Goal: Transaction & Acquisition: Purchase product/service

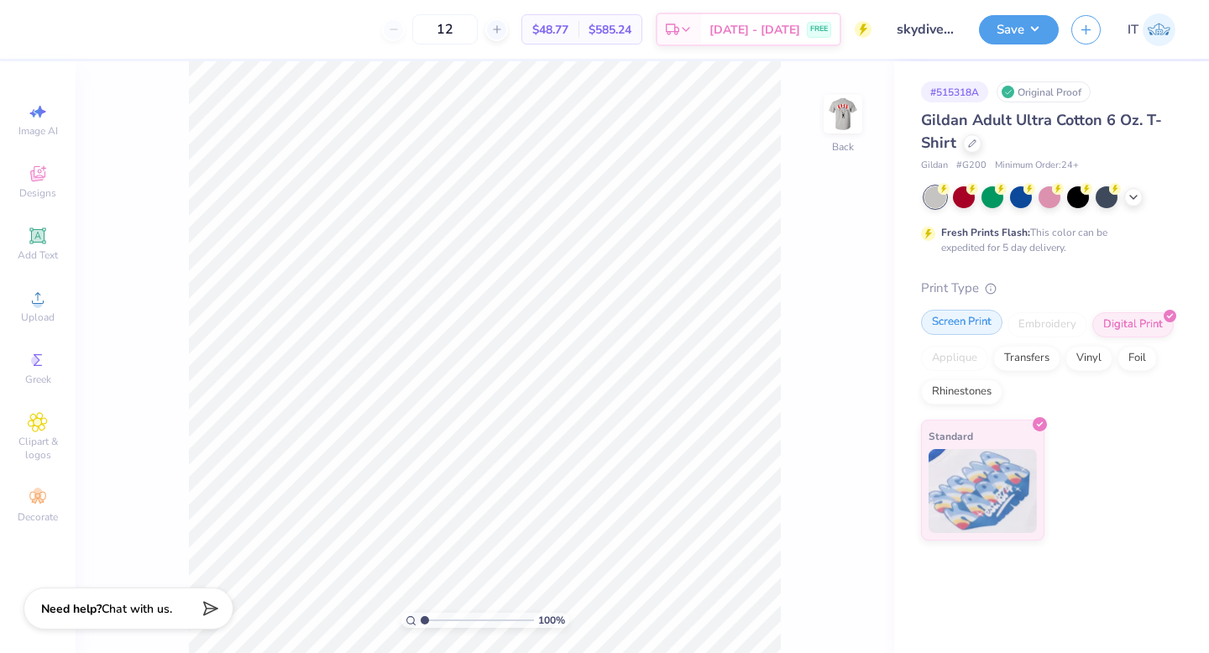
click at [973, 317] on div "Screen Print" at bounding box center [961, 322] width 81 height 25
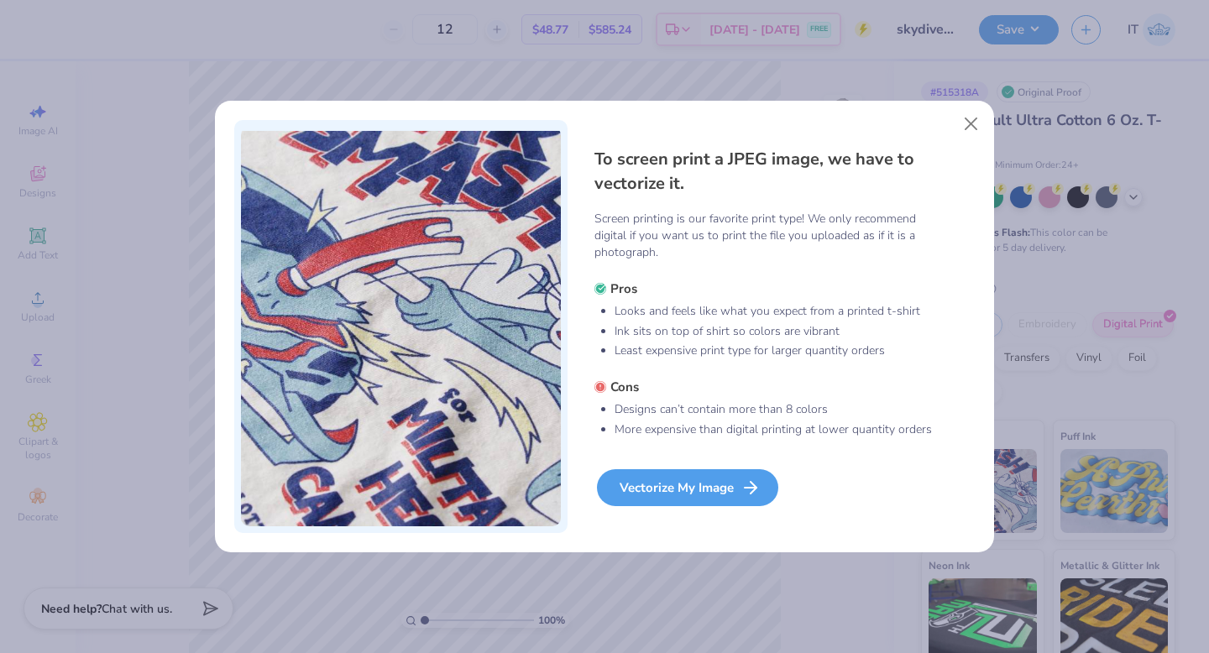
click at [694, 485] on div "Vectorize My Image" at bounding box center [687, 487] width 181 height 37
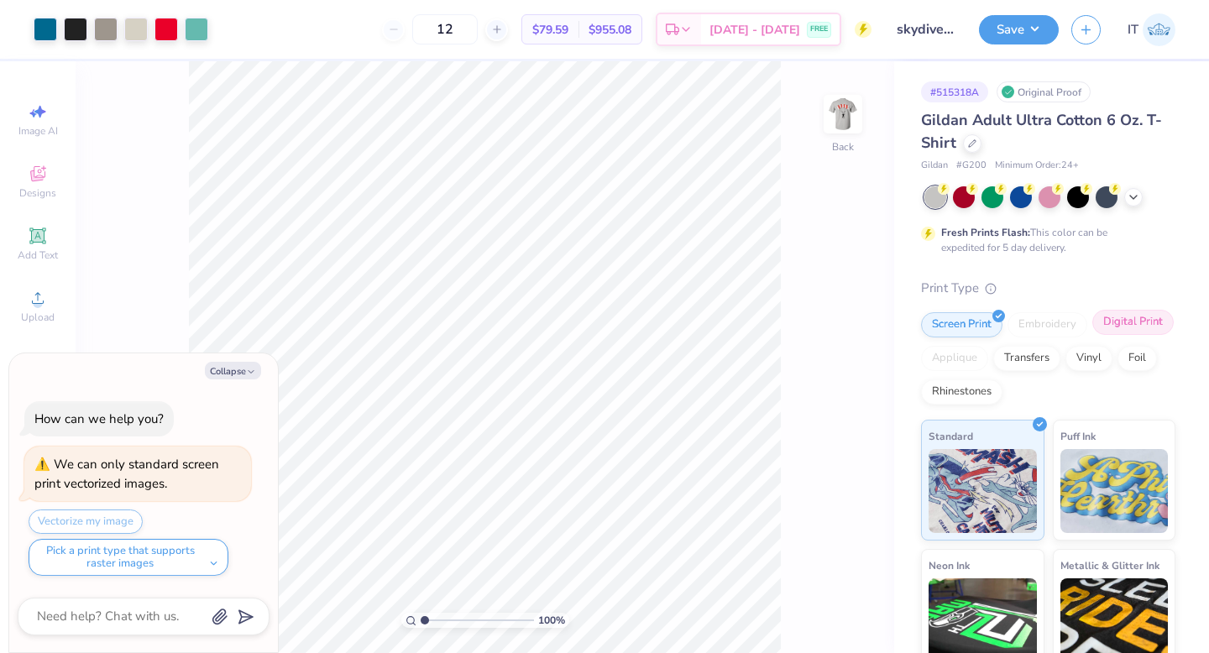
click at [1125, 326] on div "Digital Print" at bounding box center [1133, 322] width 81 height 25
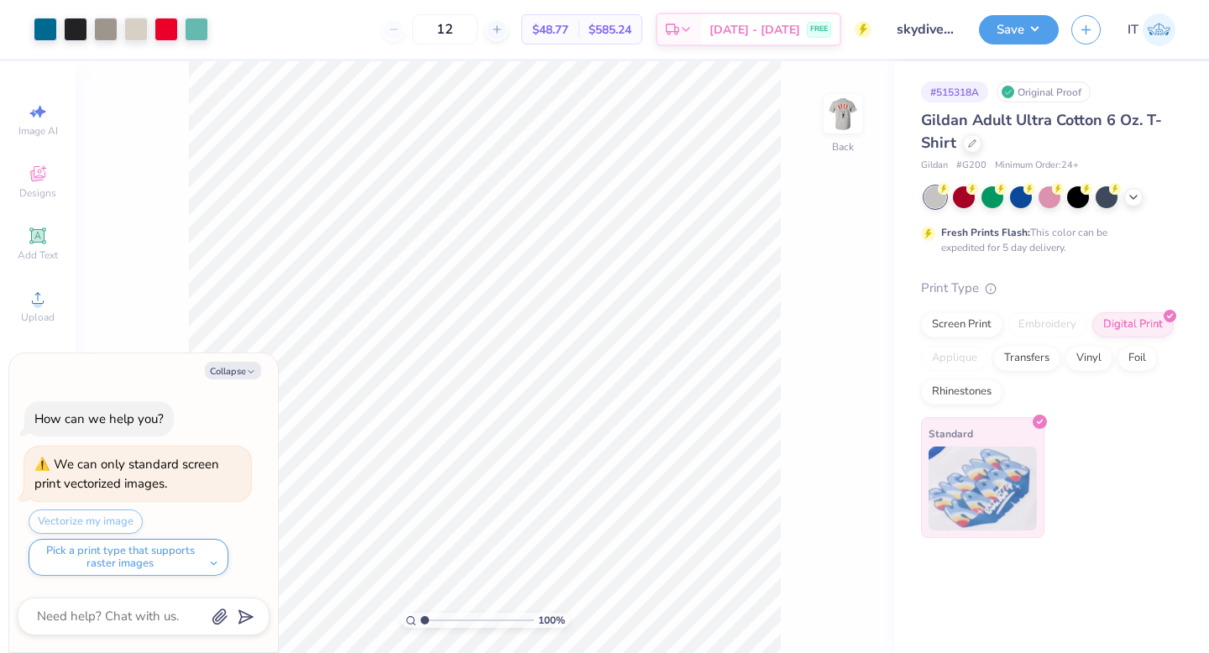
click at [978, 480] on img at bounding box center [983, 489] width 108 height 84
type textarea "x"
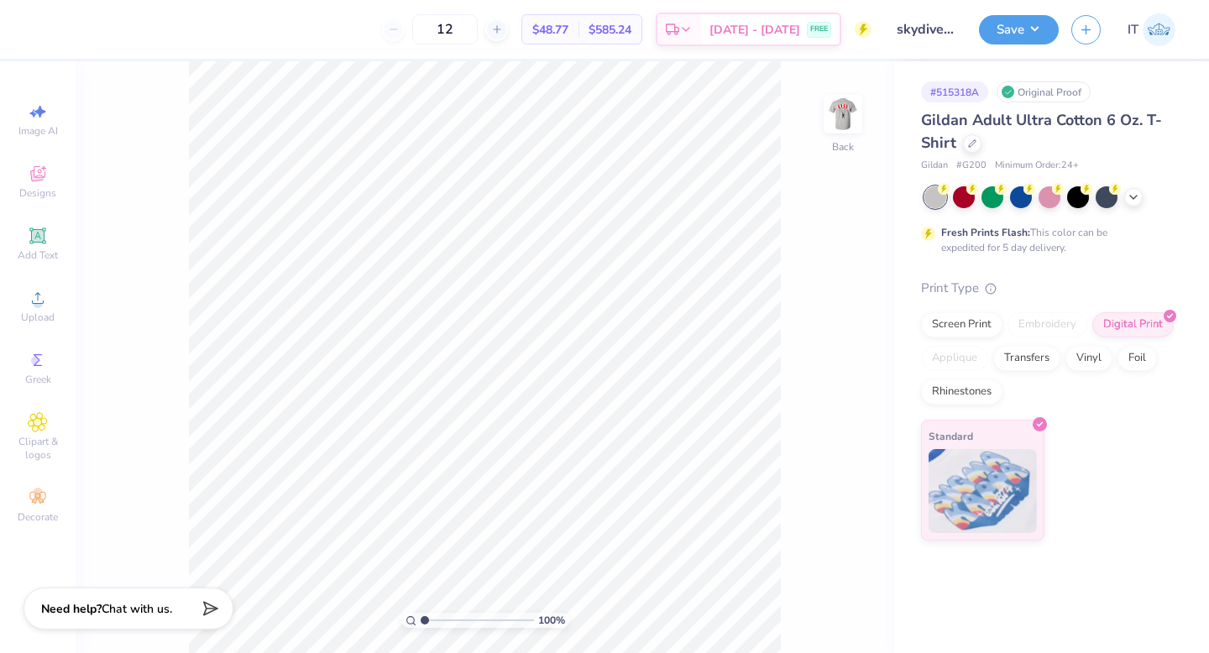
click at [832, 209] on div "100 % Back" at bounding box center [485, 357] width 819 height 592
click at [478, 30] on input "12" at bounding box center [445, 29] width 66 height 30
type input "16"
click at [1128, 281] on div "Print Type" at bounding box center [1048, 288] width 254 height 19
click at [853, 117] on img at bounding box center [843, 114] width 67 height 67
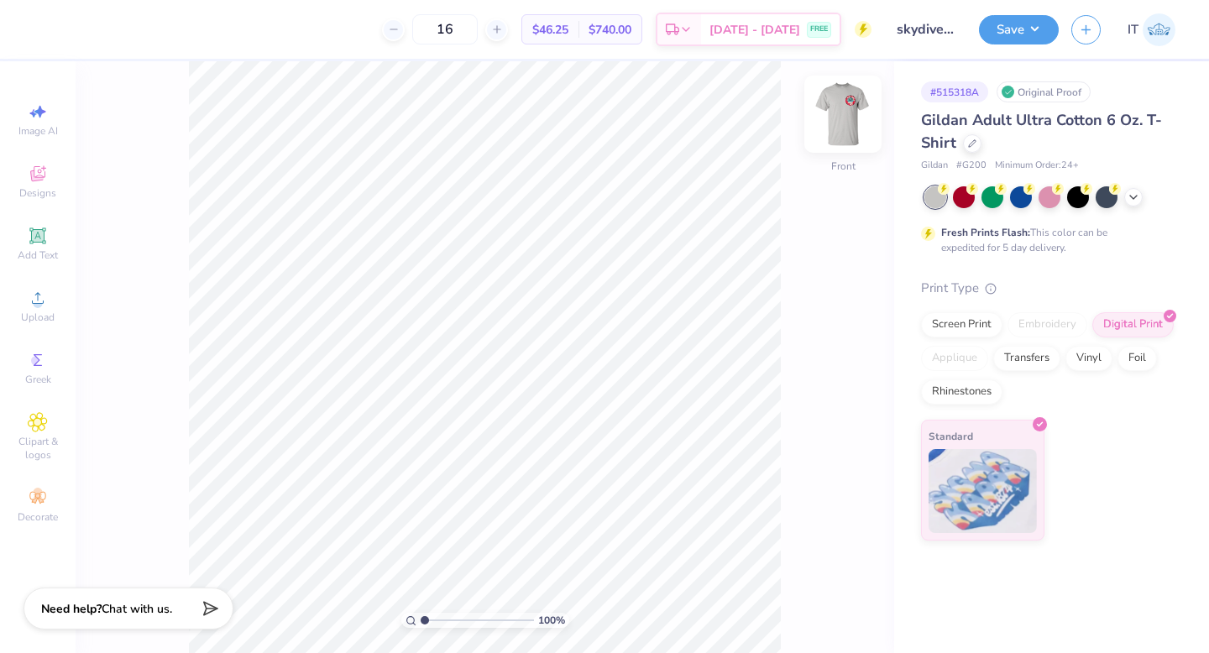
click at [831, 96] on img at bounding box center [843, 114] width 67 height 67
click at [1164, 140] on div "Gildan Adult Ultra Cotton 6 Oz. T-Shirt" at bounding box center [1048, 131] width 254 height 45
click at [839, 215] on div "100 % Back" at bounding box center [485, 357] width 819 height 592
click at [899, 84] on div "# 515318A Original Proof Gildan Adult Ultra Cotton 6 Oz. T-Shirt Gildan # G200 …" at bounding box center [1051, 301] width 315 height 480
click at [868, 255] on div "100 % Back" at bounding box center [485, 357] width 819 height 592
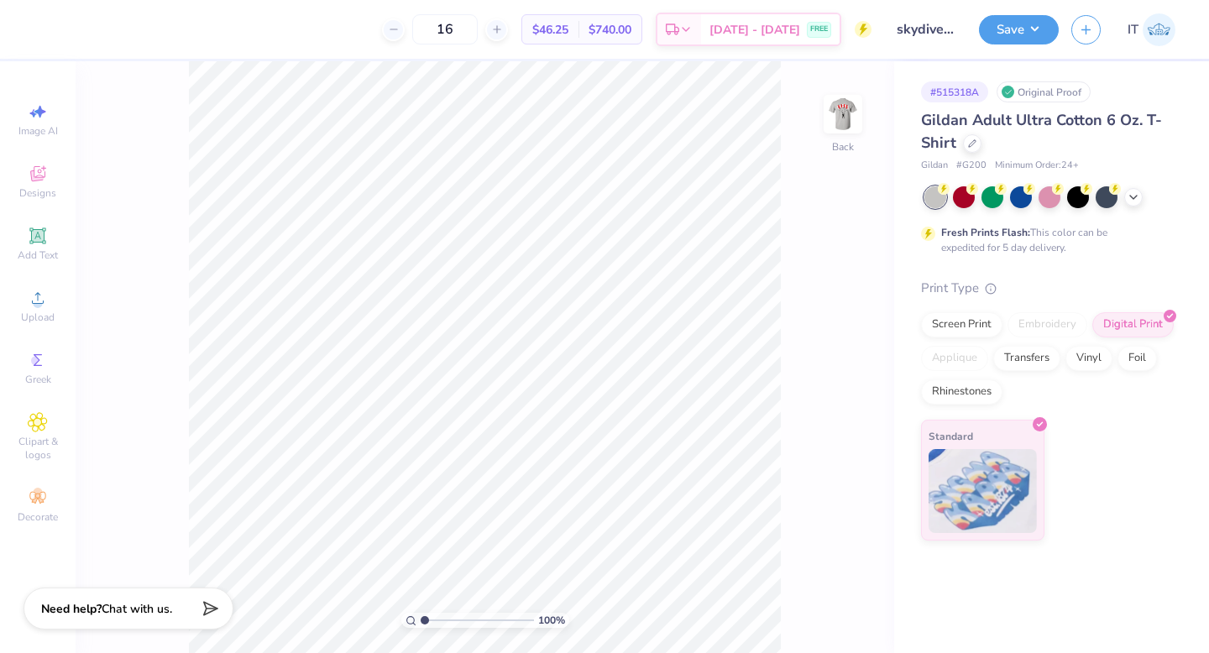
click at [876, 258] on div "100 % Back" at bounding box center [485, 357] width 819 height 592
click at [1141, 136] on div "Gildan Adult Ultra Cotton 6 Oz. T-Shirt" at bounding box center [1048, 131] width 254 height 45
click at [837, 282] on div "100 % Back" at bounding box center [485, 357] width 819 height 592
click at [863, 218] on div "100 % Back" at bounding box center [485, 357] width 819 height 592
click at [1169, 155] on div "Gildan Adult Ultra Cotton 6 Oz. T-Shirt Gildan # G200 Minimum Order: 24 +" at bounding box center [1048, 141] width 254 height 64
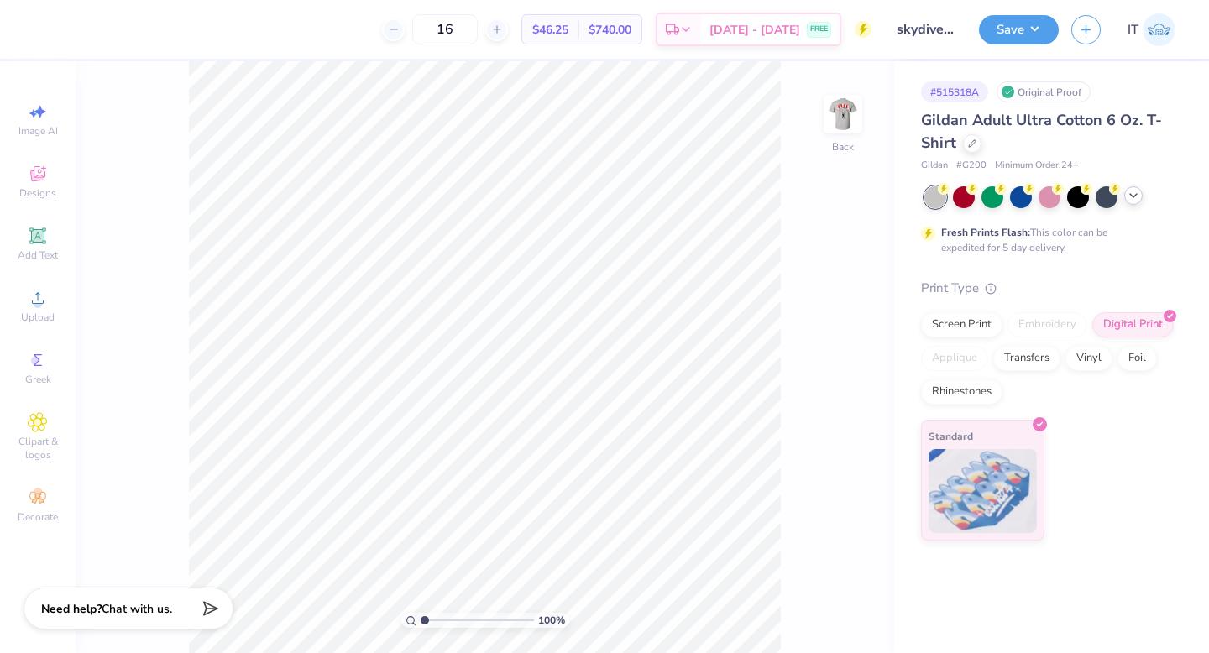
click at [1135, 193] on icon at bounding box center [1133, 195] width 13 height 13
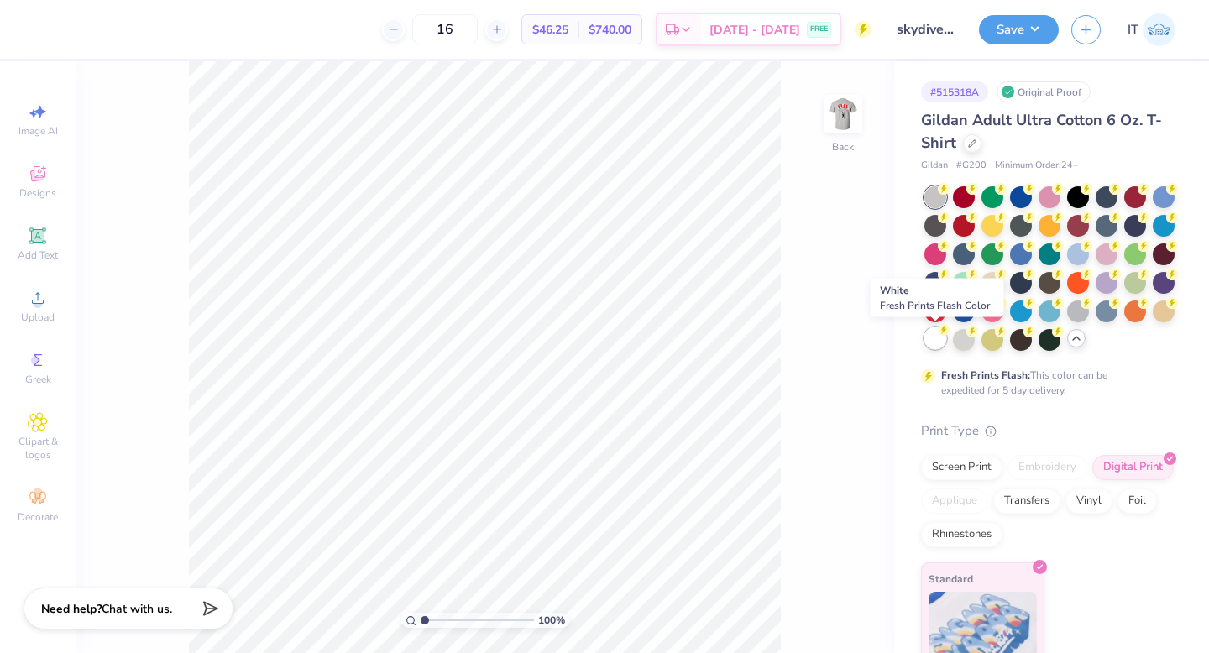
click at [932, 342] on div at bounding box center [936, 339] width 22 height 22
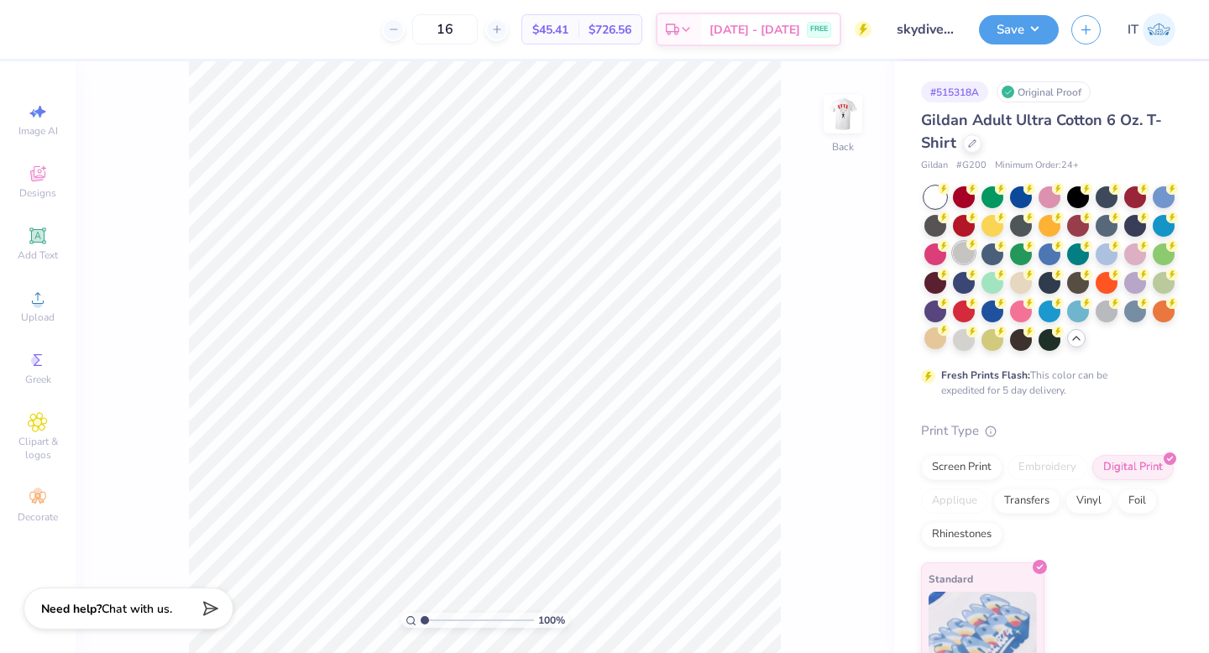
click at [972, 254] on div at bounding box center [964, 253] width 22 height 22
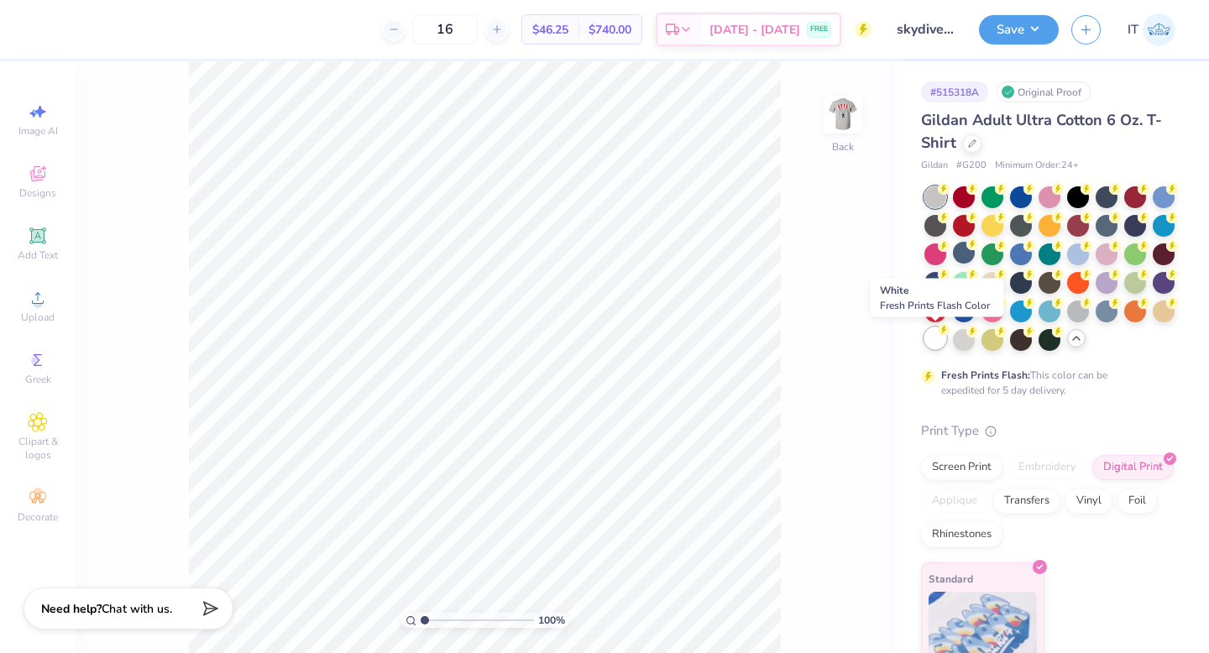
click at [927, 336] on div at bounding box center [936, 339] width 22 height 22
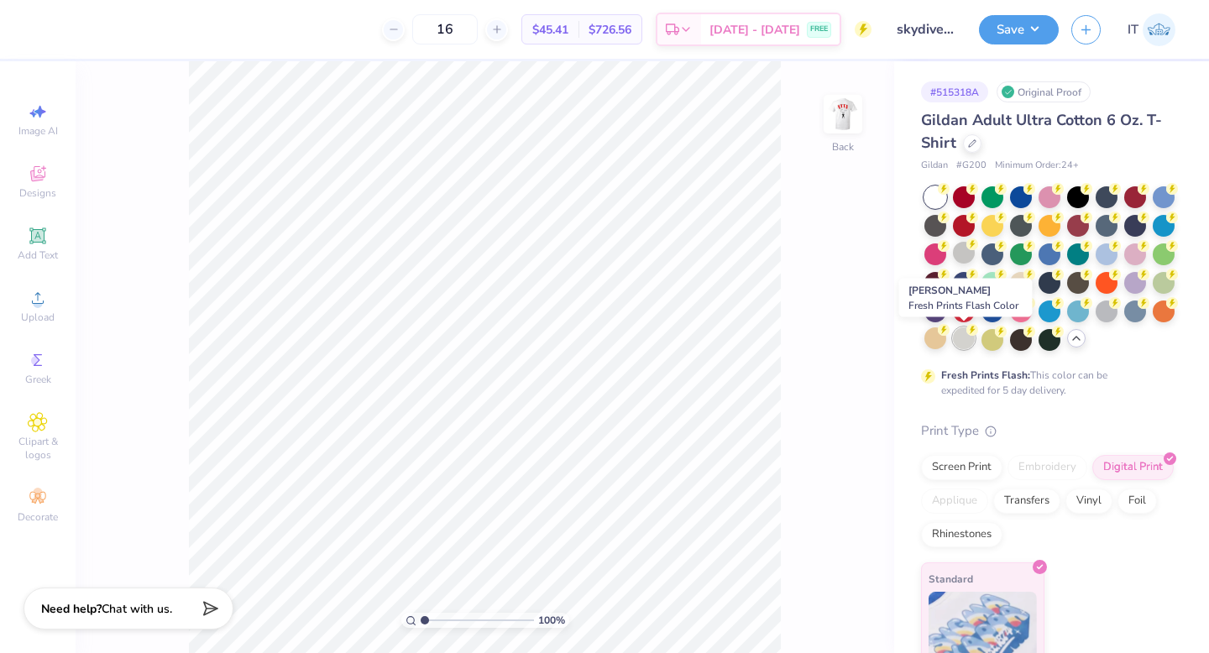
click at [958, 345] on div at bounding box center [964, 339] width 22 height 22
click at [964, 343] on div at bounding box center [964, 339] width 22 height 22
click at [846, 123] on img at bounding box center [843, 114] width 67 height 67
click at [842, 120] on img at bounding box center [843, 114] width 67 height 67
click at [1055, 137] on div "Gildan Adult Ultra Cotton 6 Oz. T-Shirt" at bounding box center [1048, 131] width 254 height 45
